Goal: Task Accomplishment & Management: Use online tool/utility

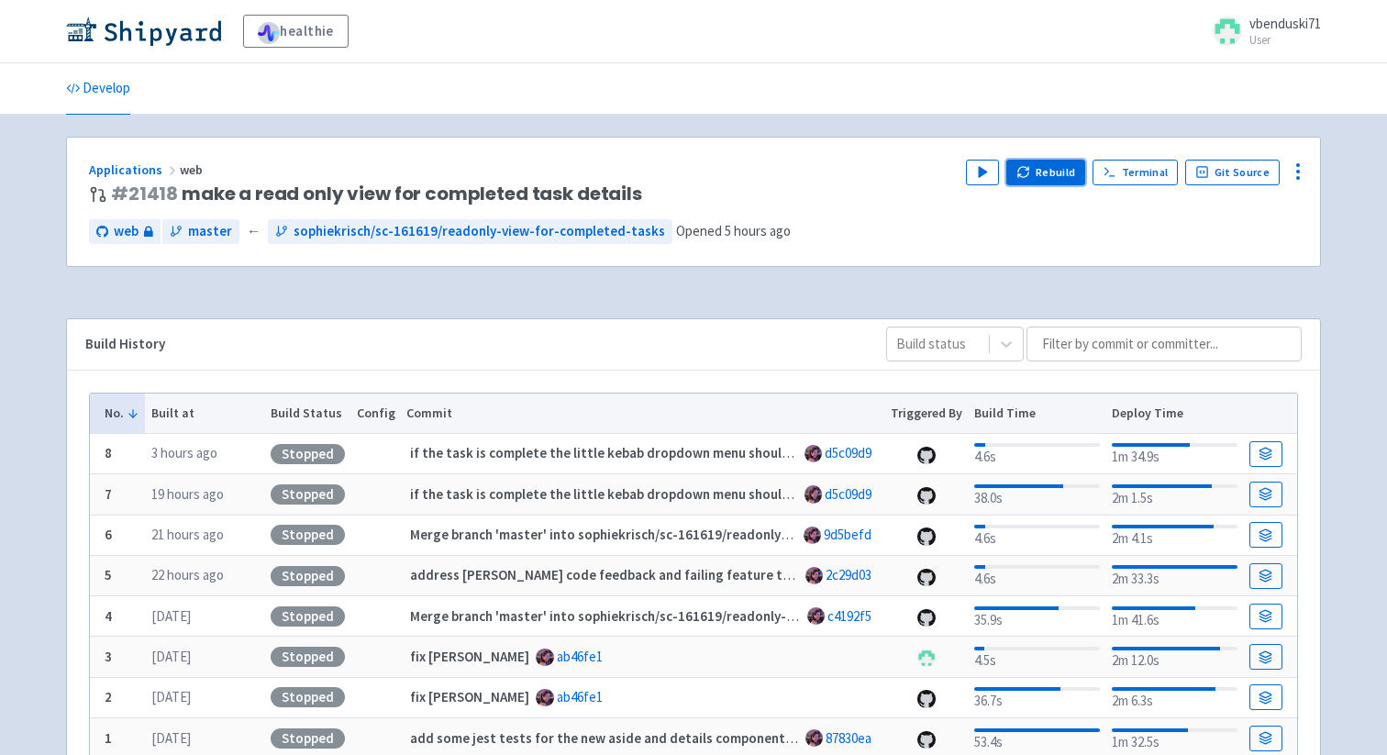
click at [1030, 165] on icon "button" at bounding box center [1023, 172] width 14 height 14
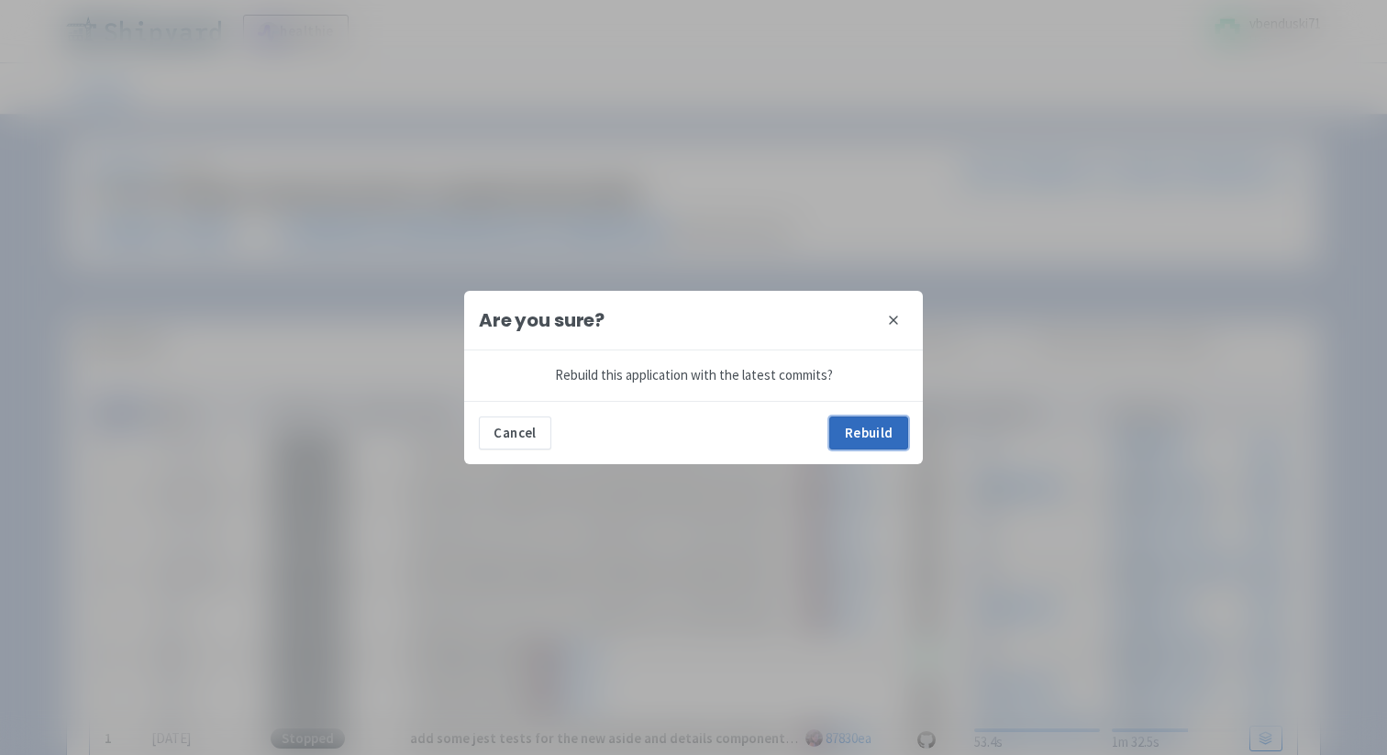
click at [865, 427] on button "Rebuild" at bounding box center [868, 432] width 79 height 33
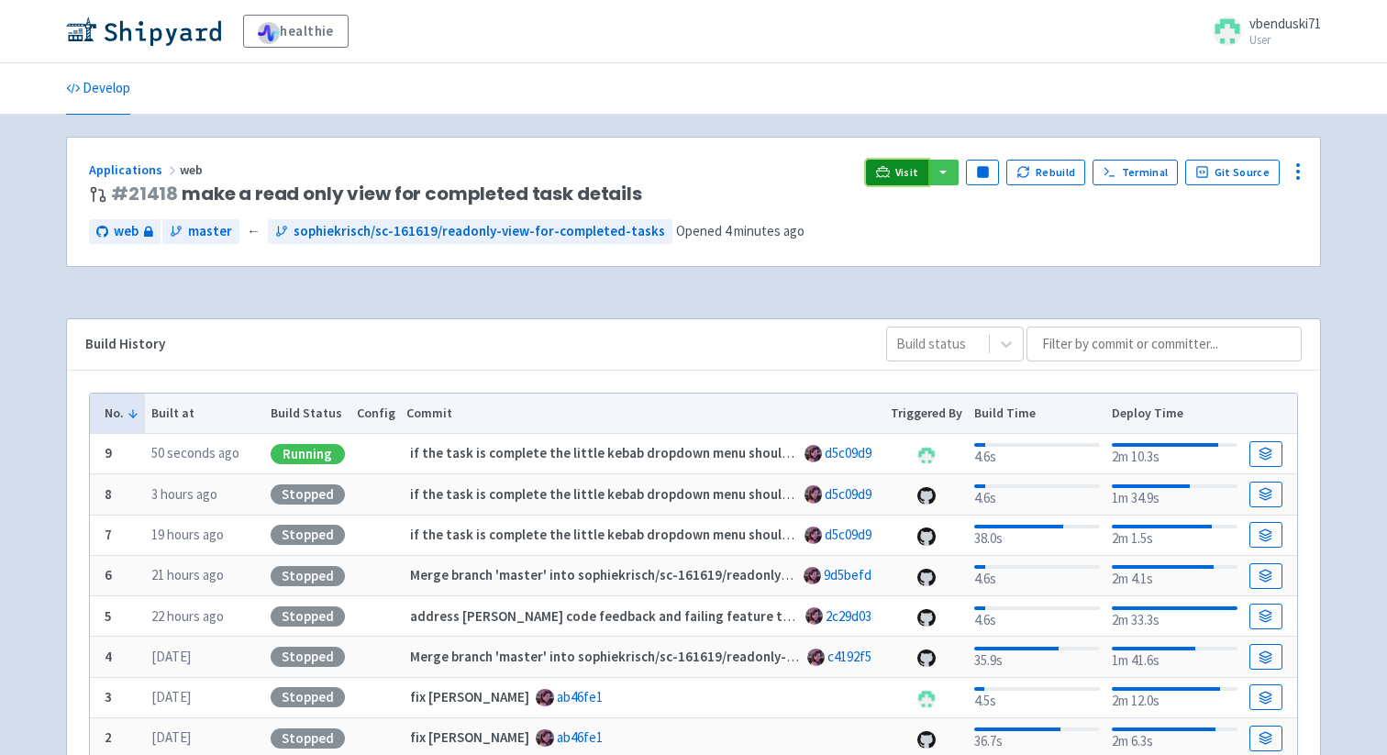
click at [905, 169] on span "Visit" at bounding box center [907, 172] width 24 height 15
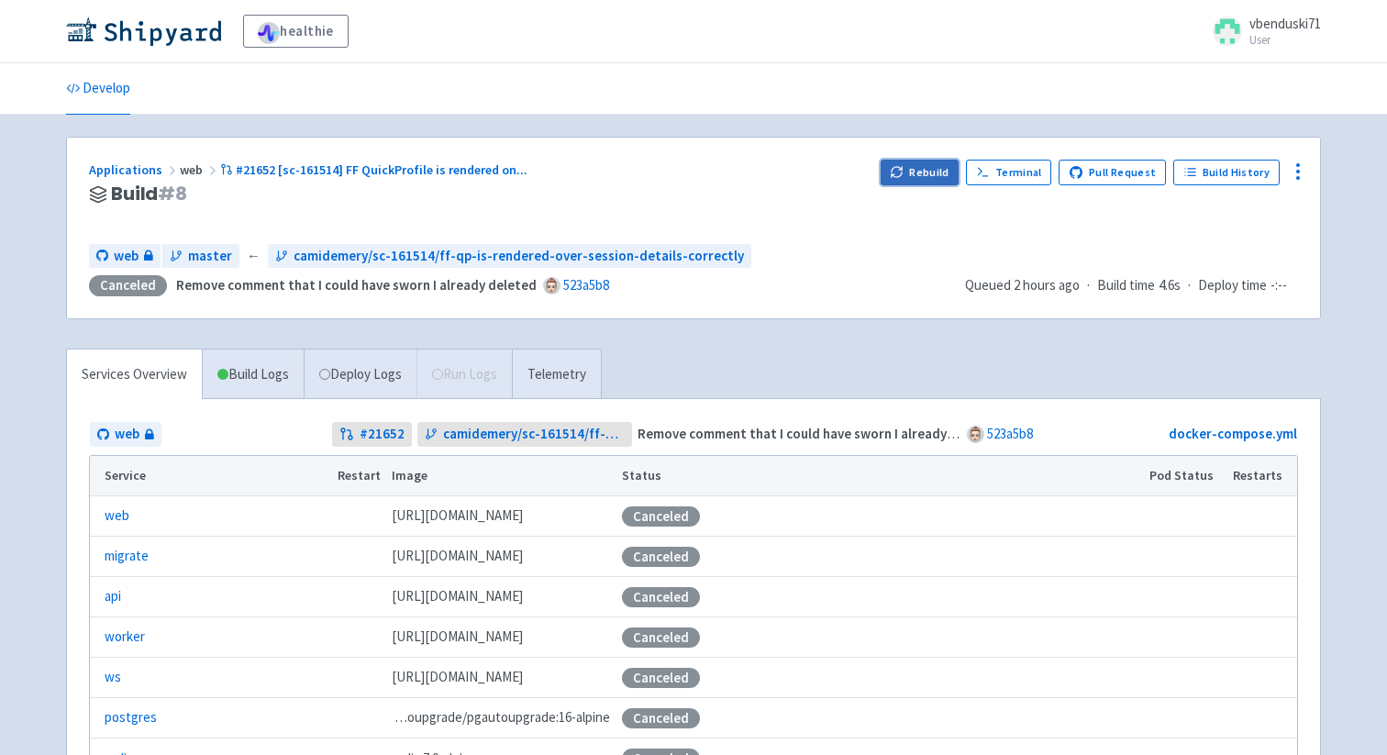
click at [904, 167] on icon "button" at bounding box center [897, 172] width 14 height 14
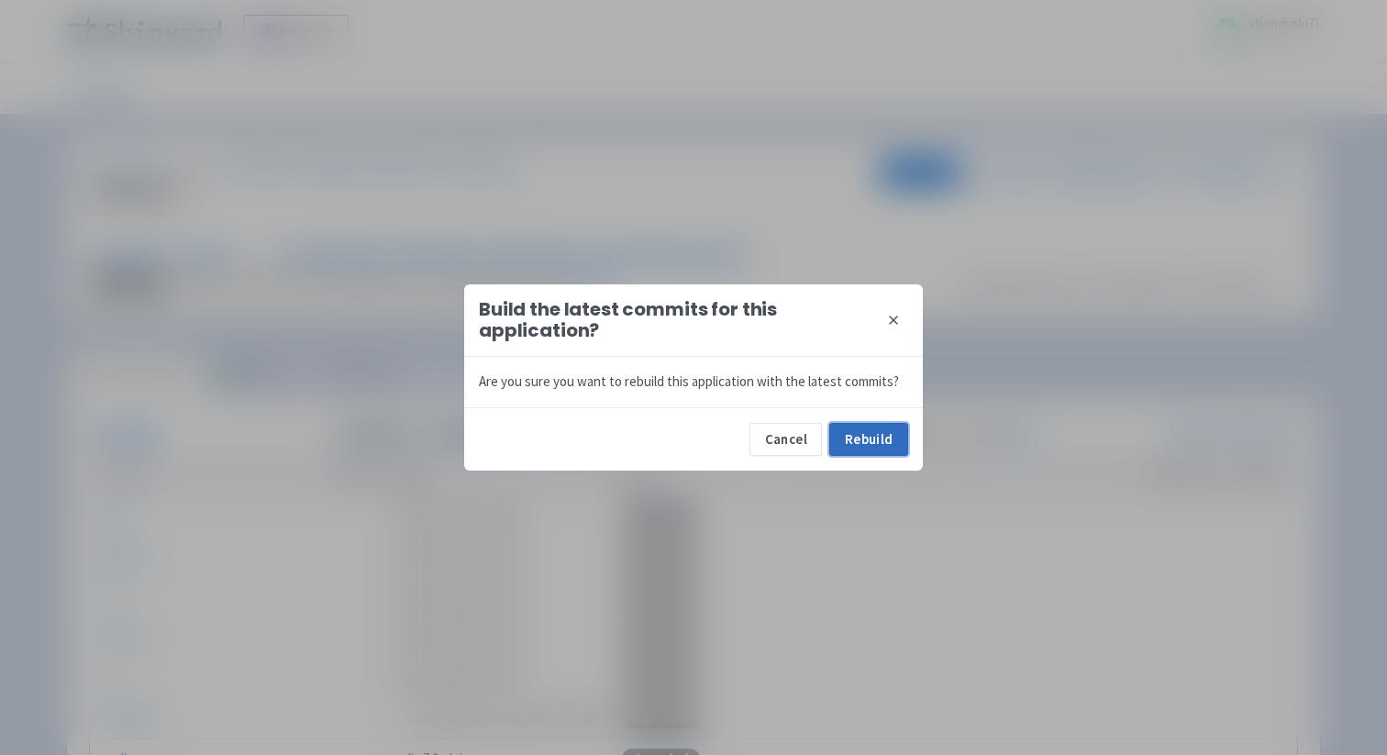
click at [842, 439] on button "Rebuild" at bounding box center [868, 439] width 79 height 33
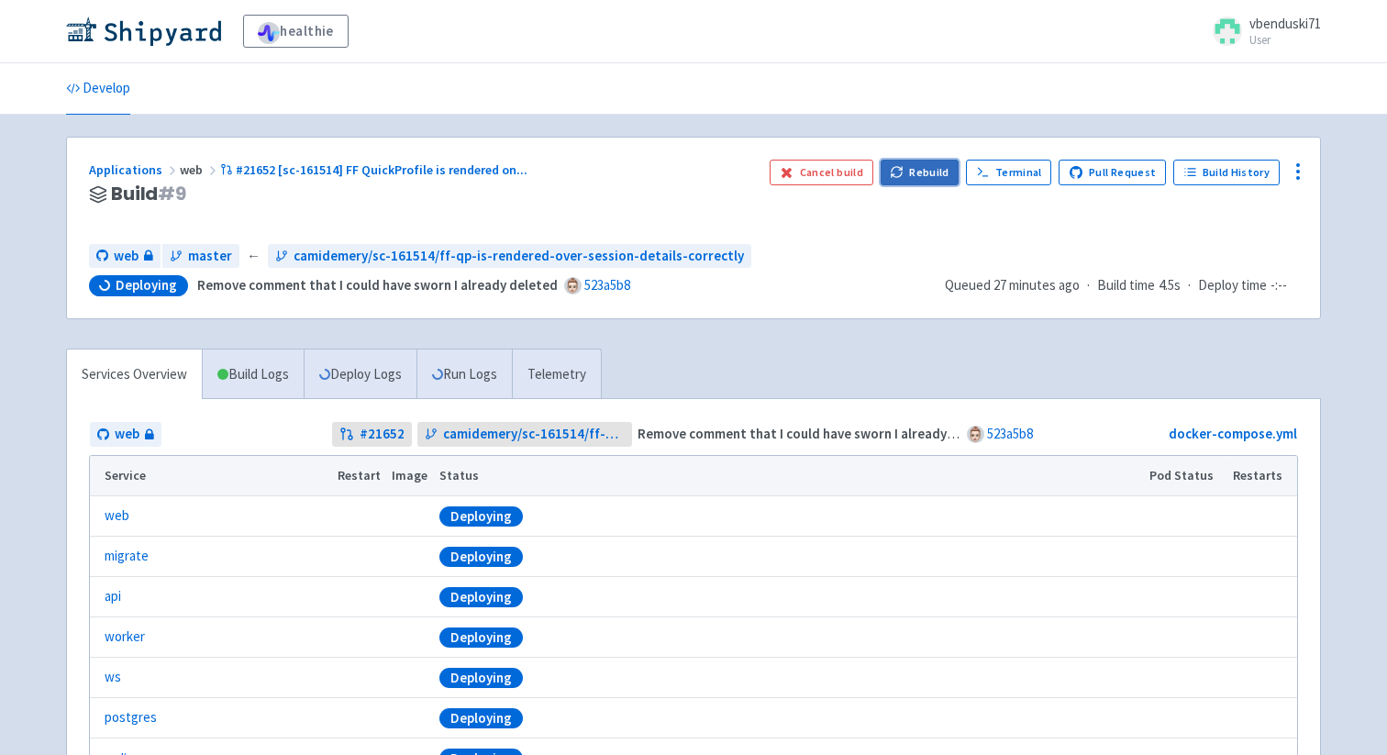
click at [931, 172] on button "Rebuild" at bounding box center [920, 173] width 79 height 26
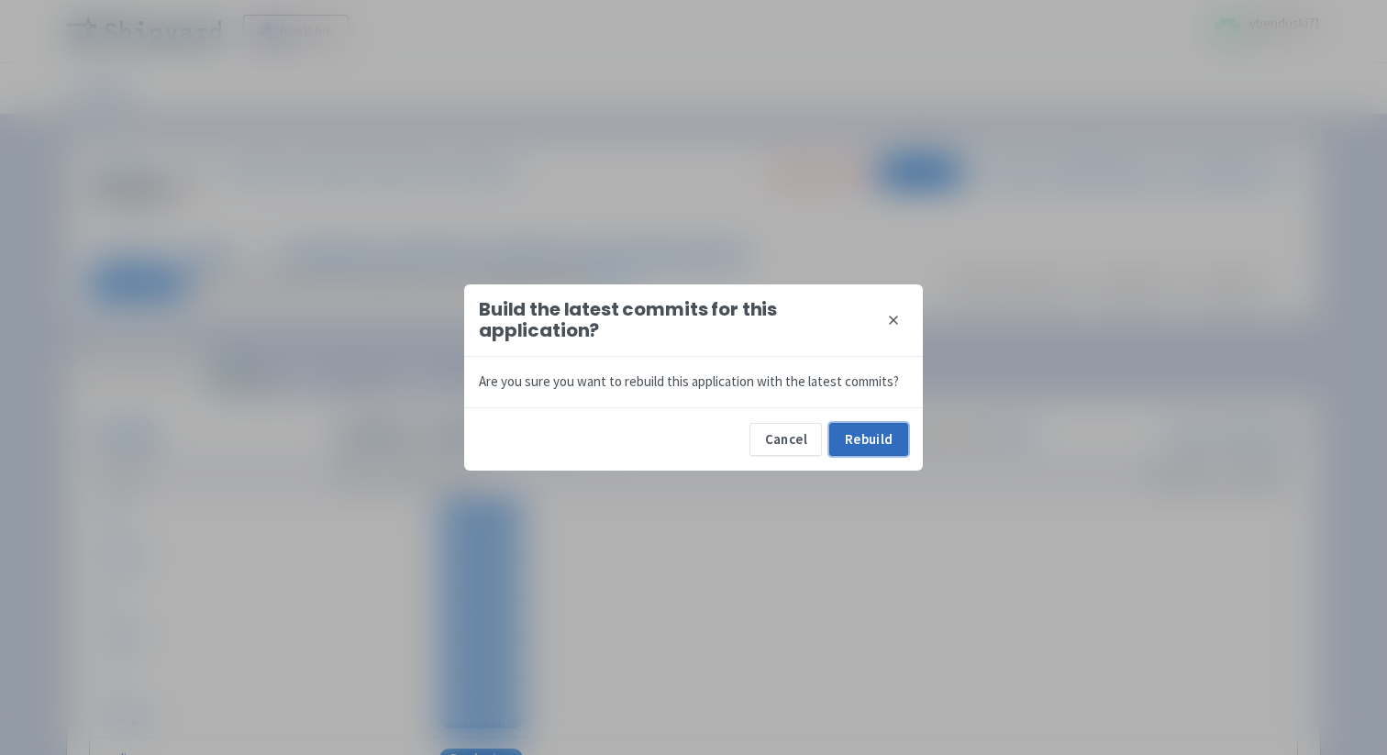
click at [853, 439] on button "Rebuild" at bounding box center [868, 439] width 79 height 33
